Goal: Task Accomplishment & Management: Use online tool/utility

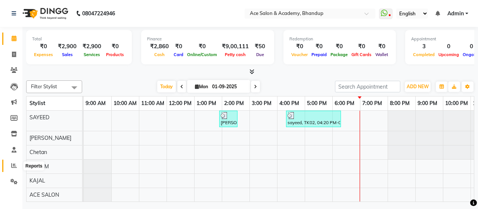
click at [12, 164] on icon at bounding box center [14, 165] width 6 height 6
click at [13, 165] on icon at bounding box center [14, 165] width 6 height 6
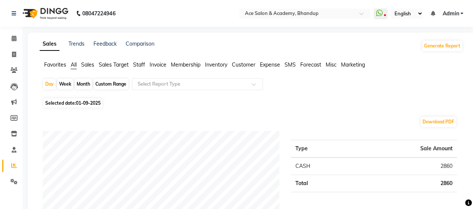
click at [86, 84] on div "Month" at bounding box center [83, 84] width 17 height 10
select select "9"
select select "2025"
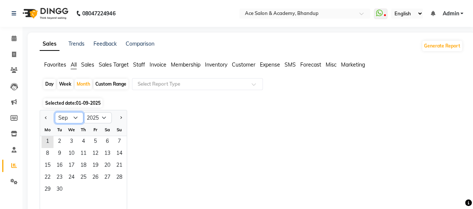
click at [77, 117] on select "Jan Feb Mar Apr May Jun [DATE] Aug Sep Oct Nov Dec" at bounding box center [69, 117] width 28 height 11
select select "8"
click at [55, 112] on select "Jan Feb Mar Apr May Jun [DATE] Aug Sep Oct Nov Dec" at bounding box center [69, 117] width 28 height 11
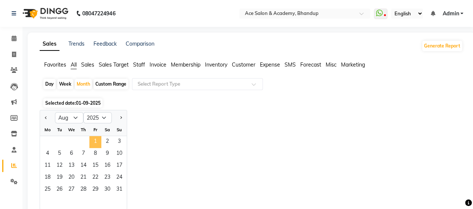
click at [98, 140] on span "1" at bounding box center [95, 142] width 12 height 12
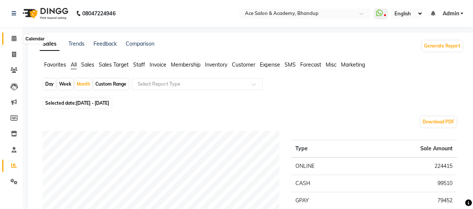
click at [12, 39] on icon at bounding box center [14, 38] width 5 height 6
